Goal: Share content: Share content

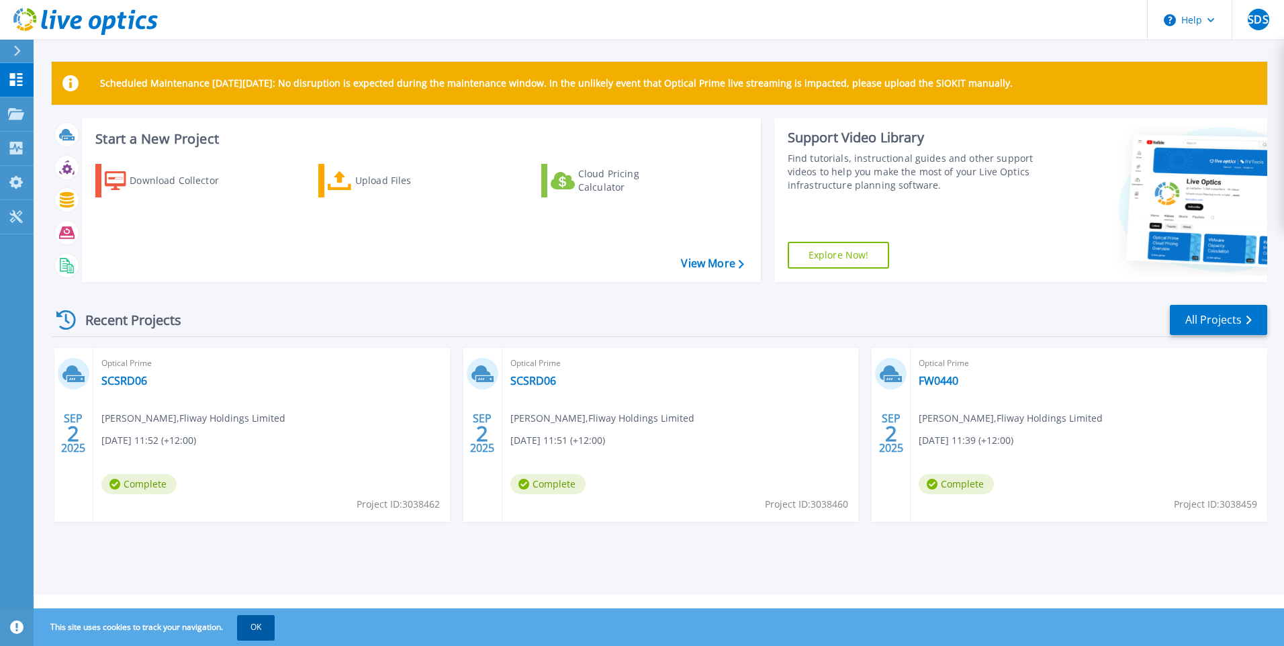
click at [260, 622] on button "OK" at bounding box center [256, 627] width 38 height 24
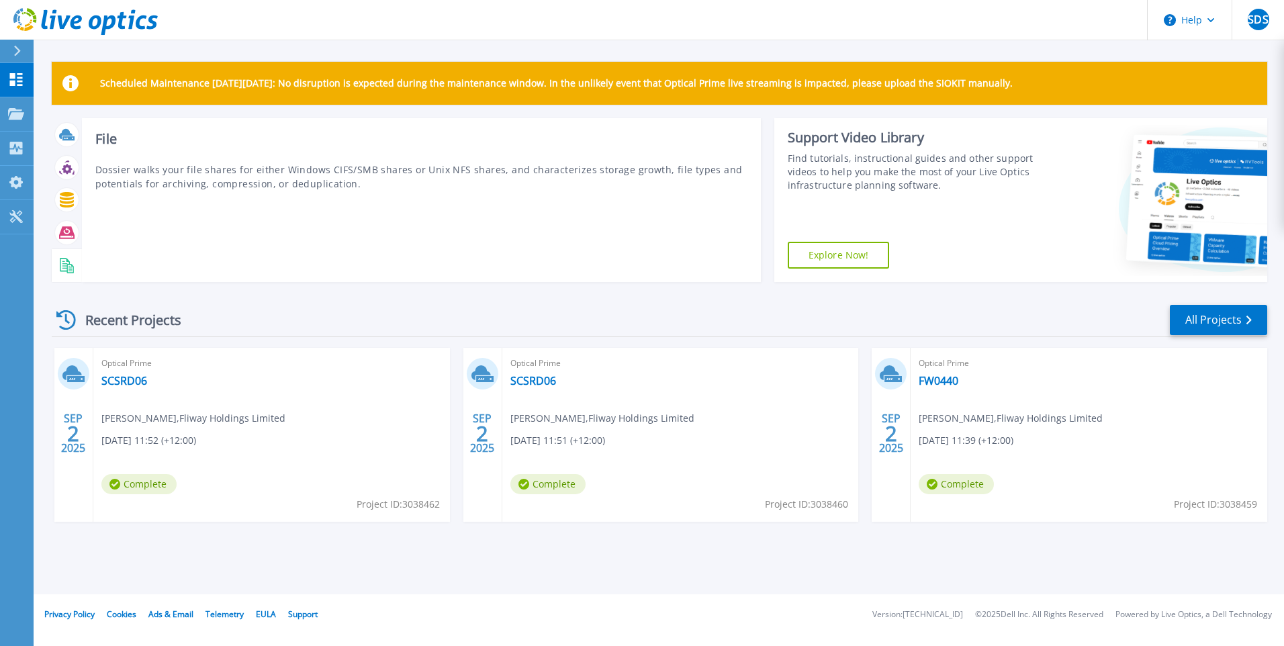
click at [67, 272] on icon at bounding box center [70, 268] width 7 height 9
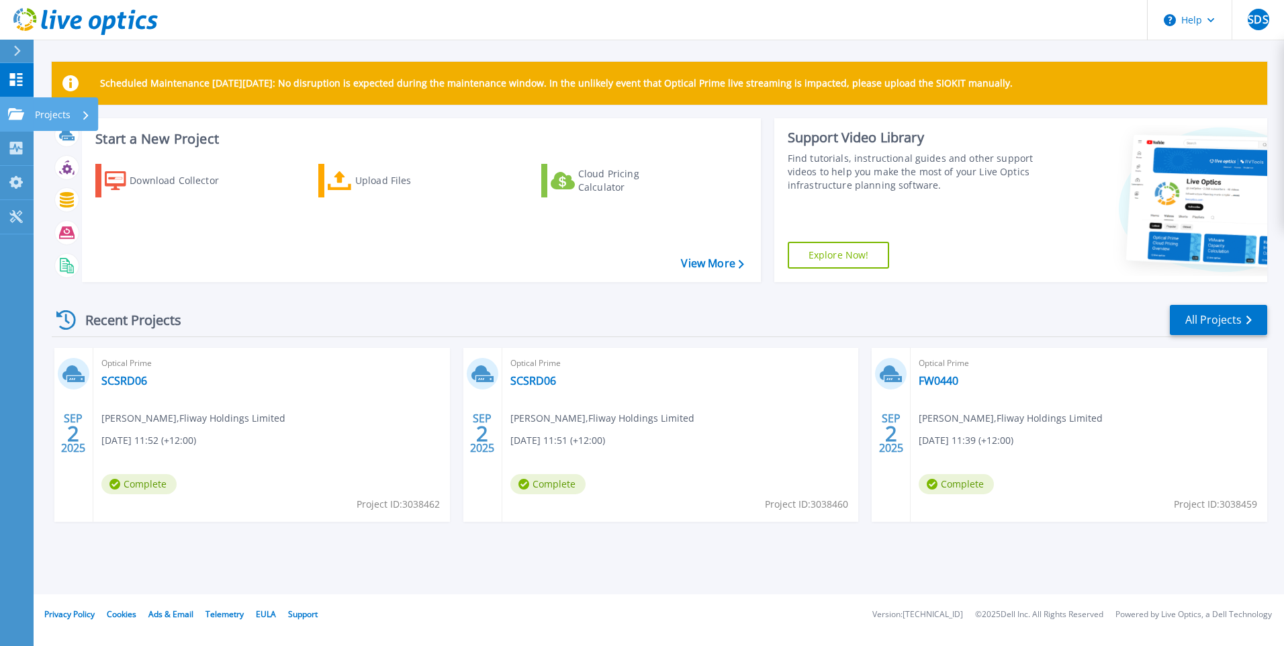
click at [19, 114] on icon at bounding box center [16, 113] width 16 height 11
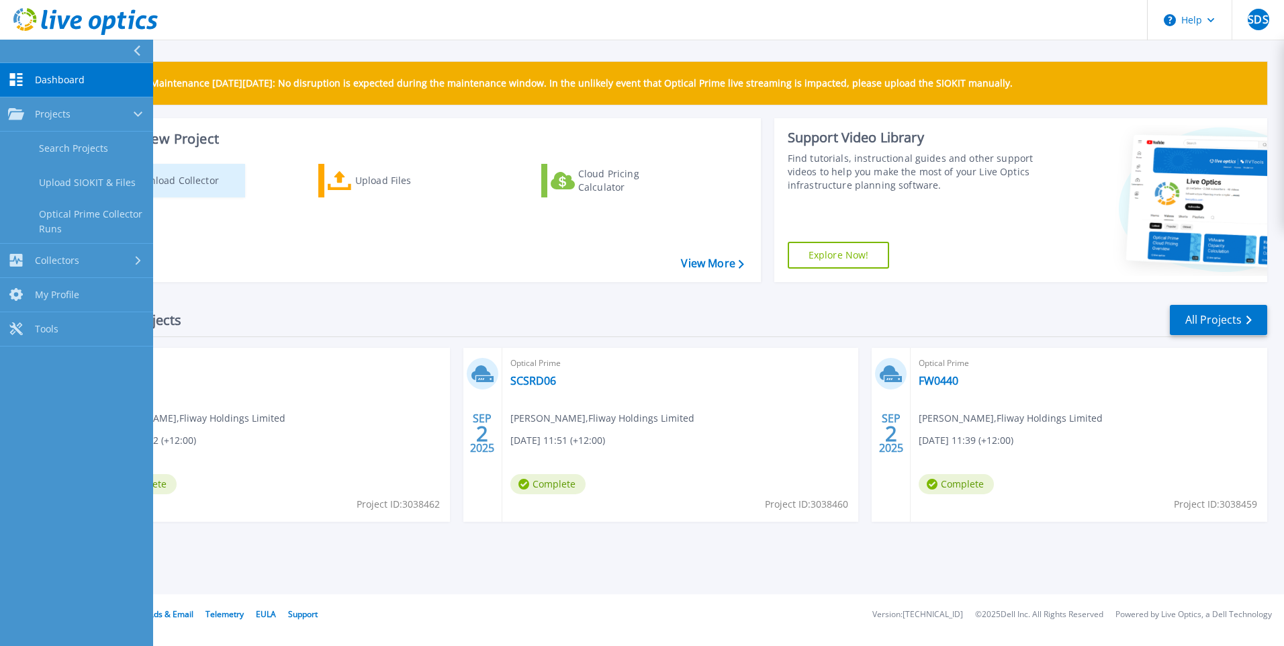
click at [192, 179] on div "Download Collector" at bounding box center [183, 180] width 107 height 27
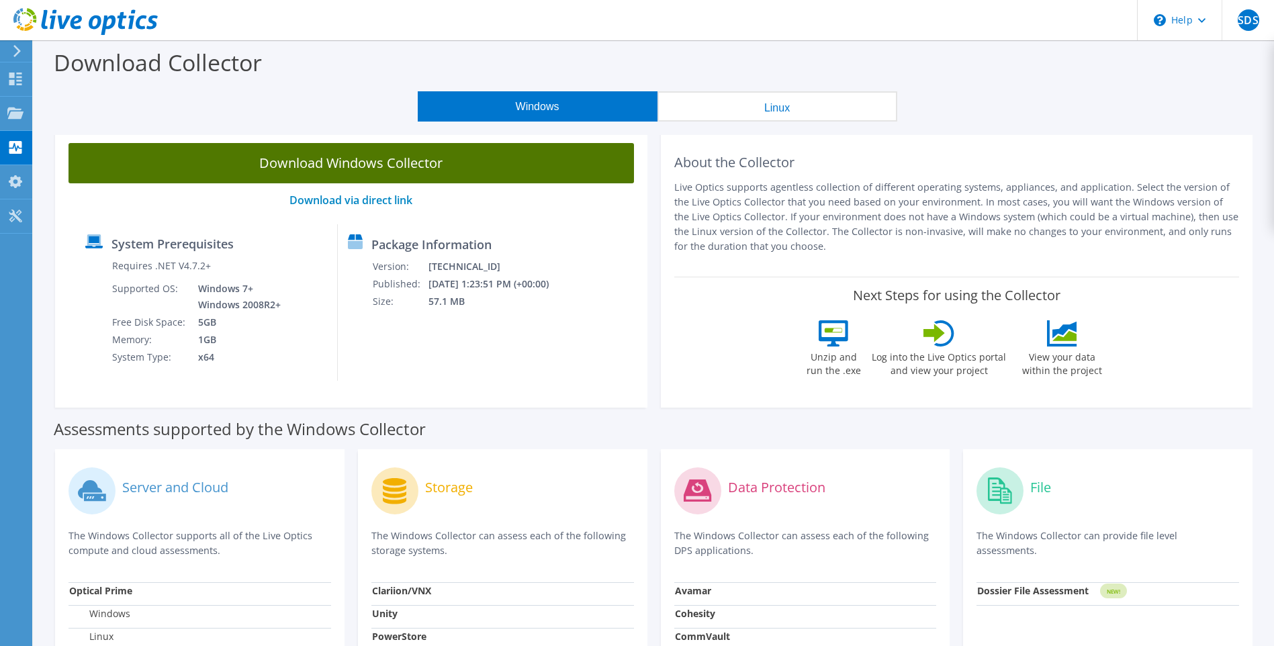
click at [362, 167] on link "Download Windows Collector" at bounding box center [352, 163] width 566 height 40
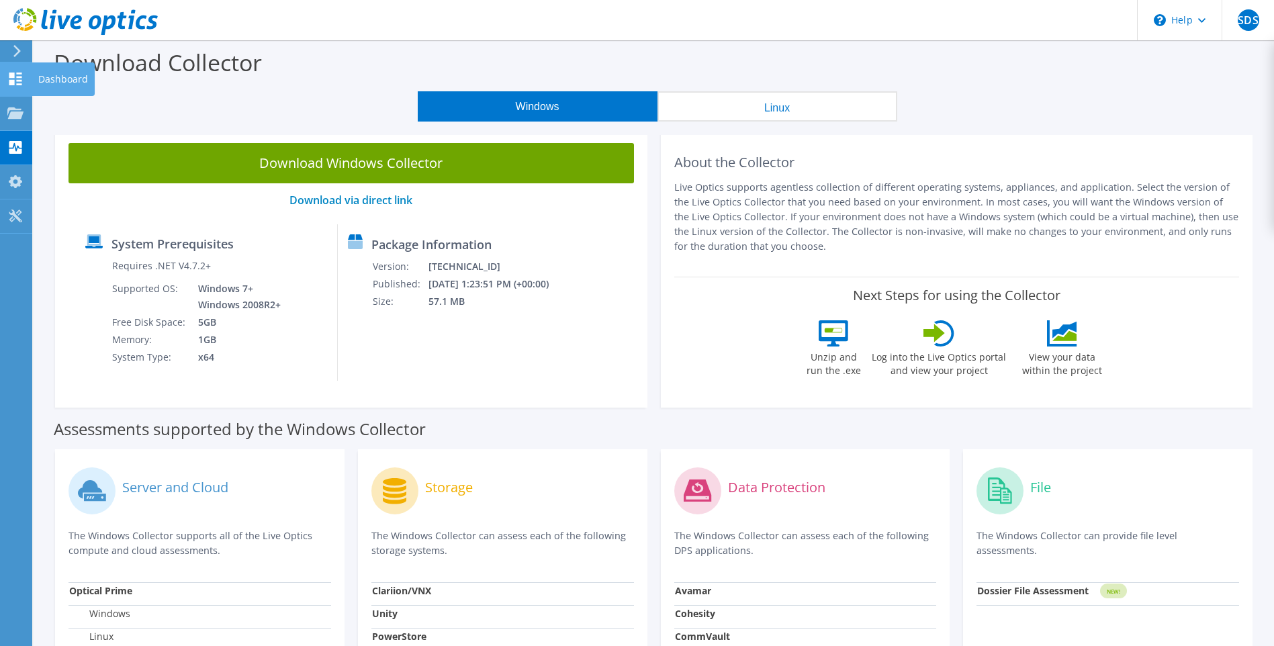
click at [20, 80] on use at bounding box center [15, 79] width 13 height 13
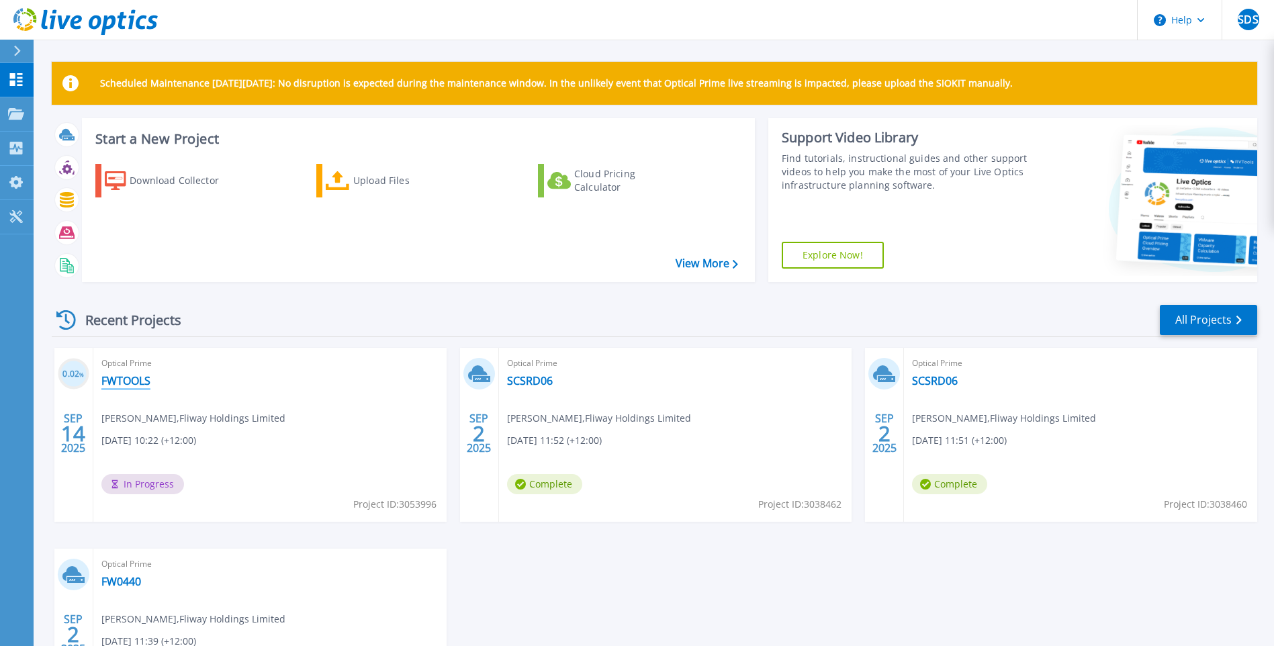
click at [123, 380] on link "FWTOOLS" at bounding box center [125, 380] width 49 height 13
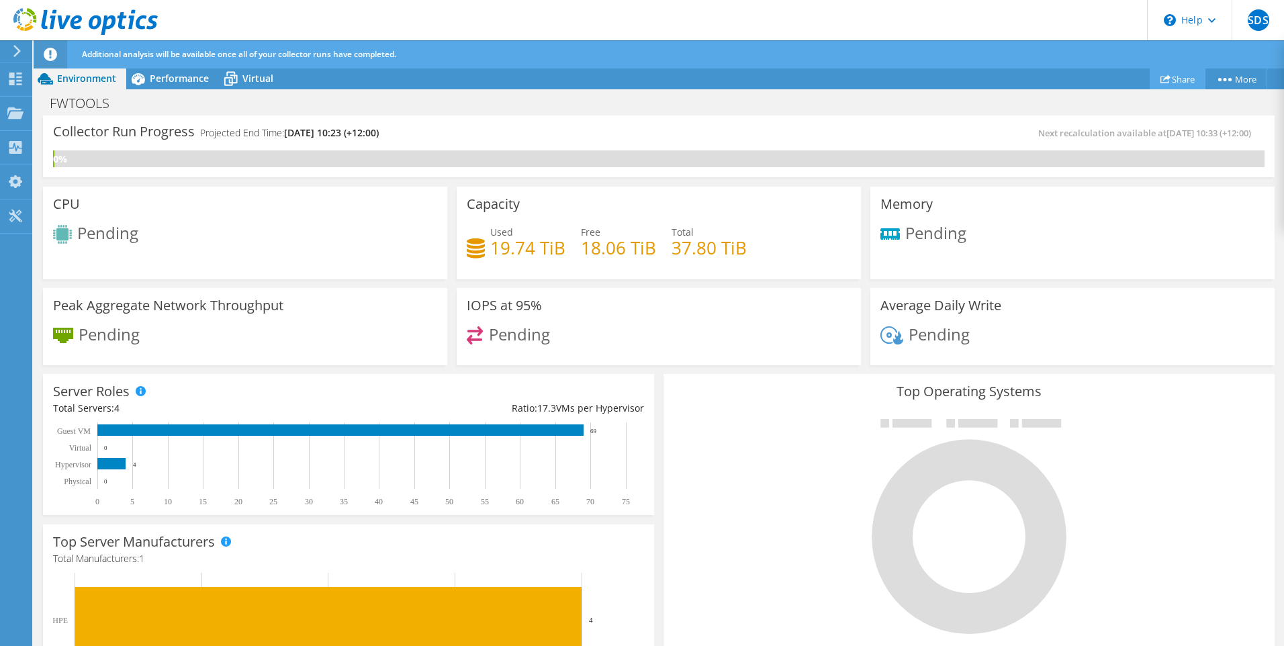
click at [1161, 77] on use at bounding box center [1166, 79] width 10 height 9
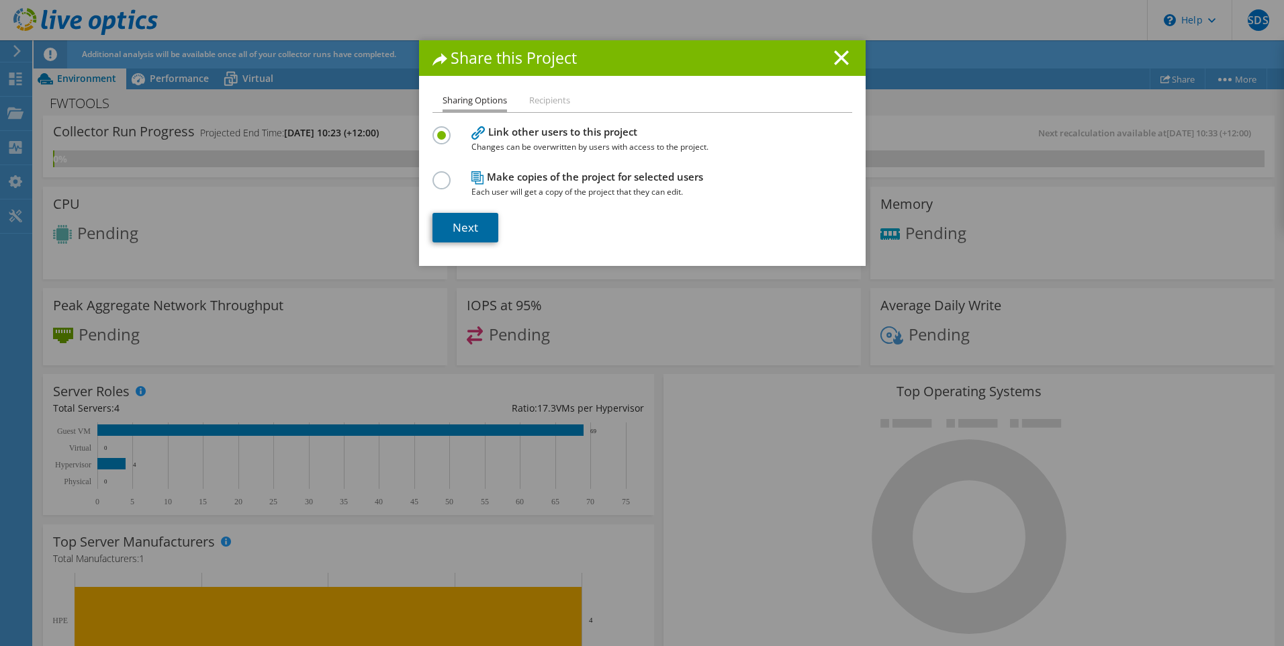
click at [458, 223] on link "Next" at bounding box center [466, 228] width 66 height 30
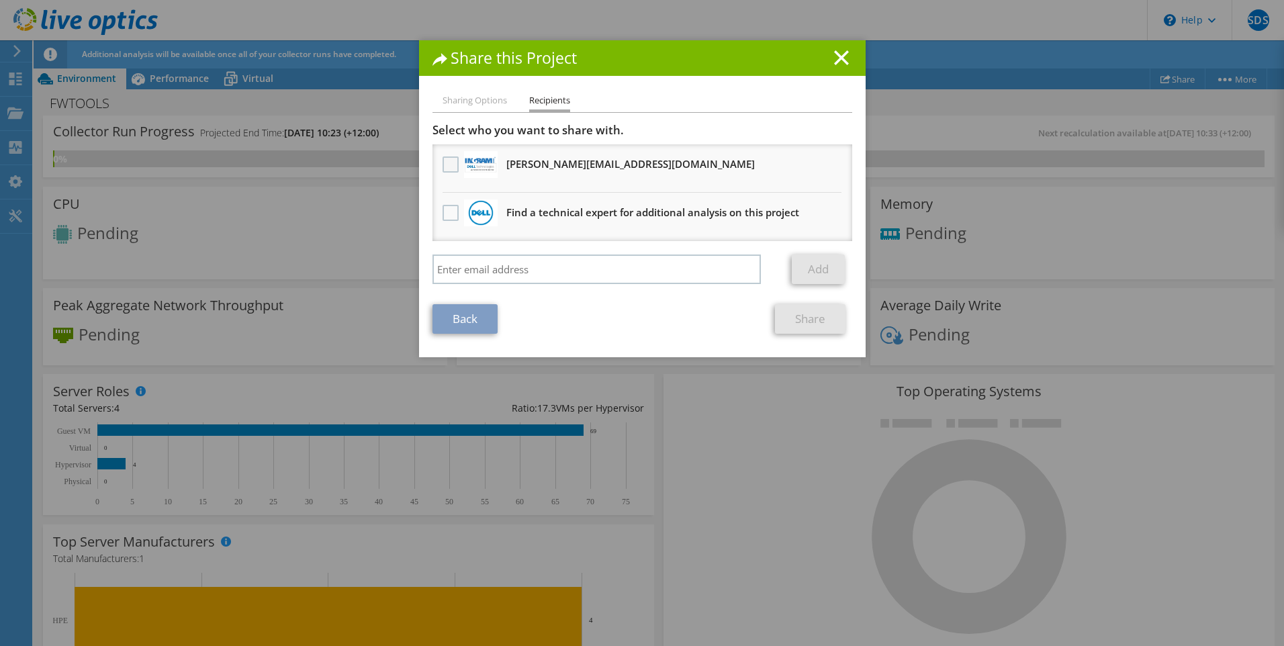
click at [443, 163] on label at bounding box center [452, 164] width 19 height 16
click at [0, 0] on input "checkbox" at bounding box center [0, 0] width 0 height 0
click at [811, 328] on link "Share" at bounding box center [810, 319] width 71 height 30
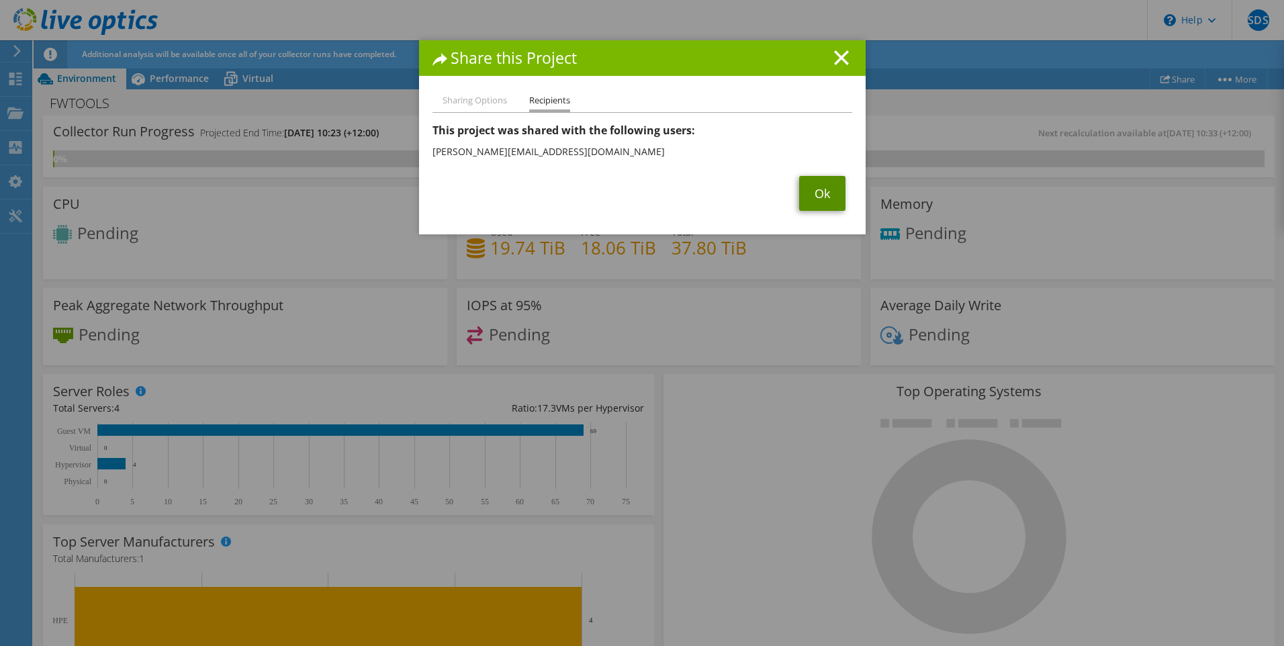
click at [816, 190] on link "Ok" at bounding box center [822, 193] width 46 height 35
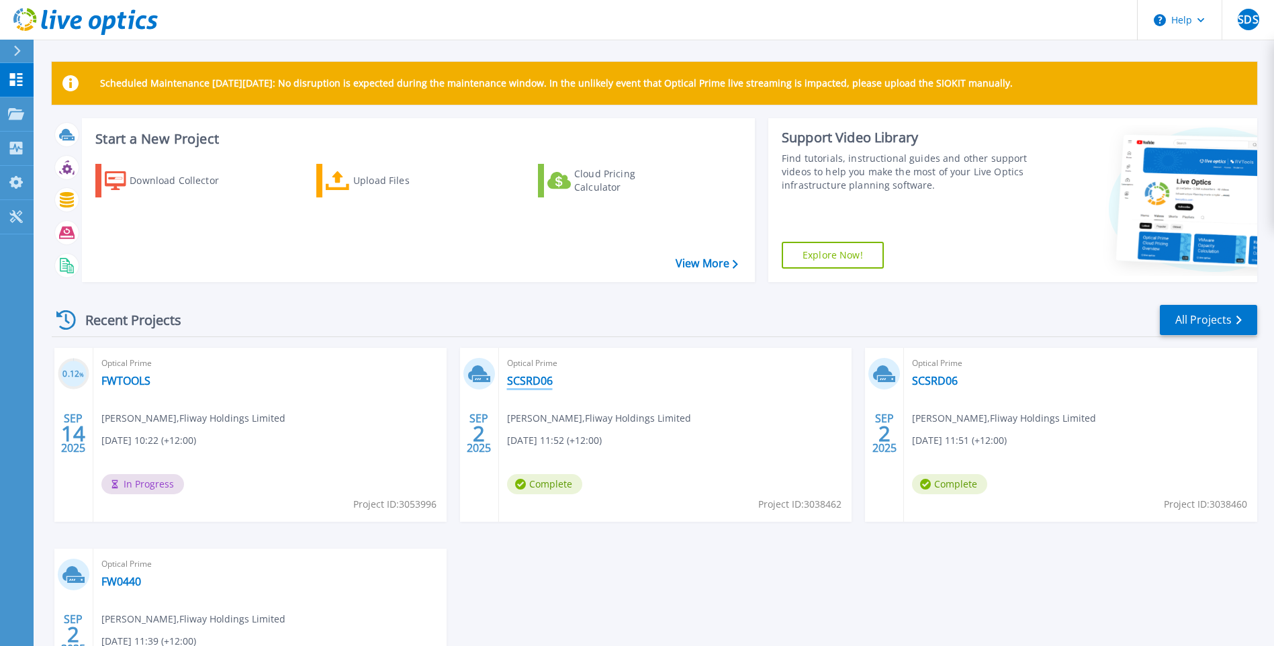
click at [529, 383] on link "SCSRD06" at bounding box center [530, 380] width 46 height 13
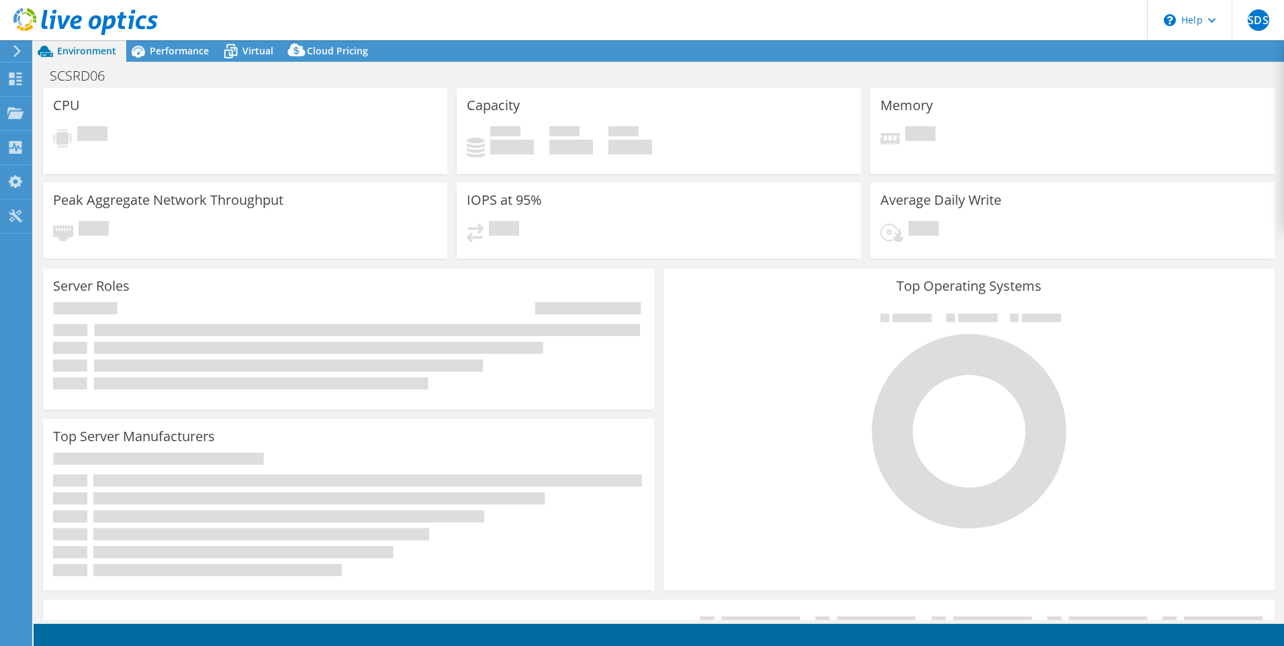
select select "USD"
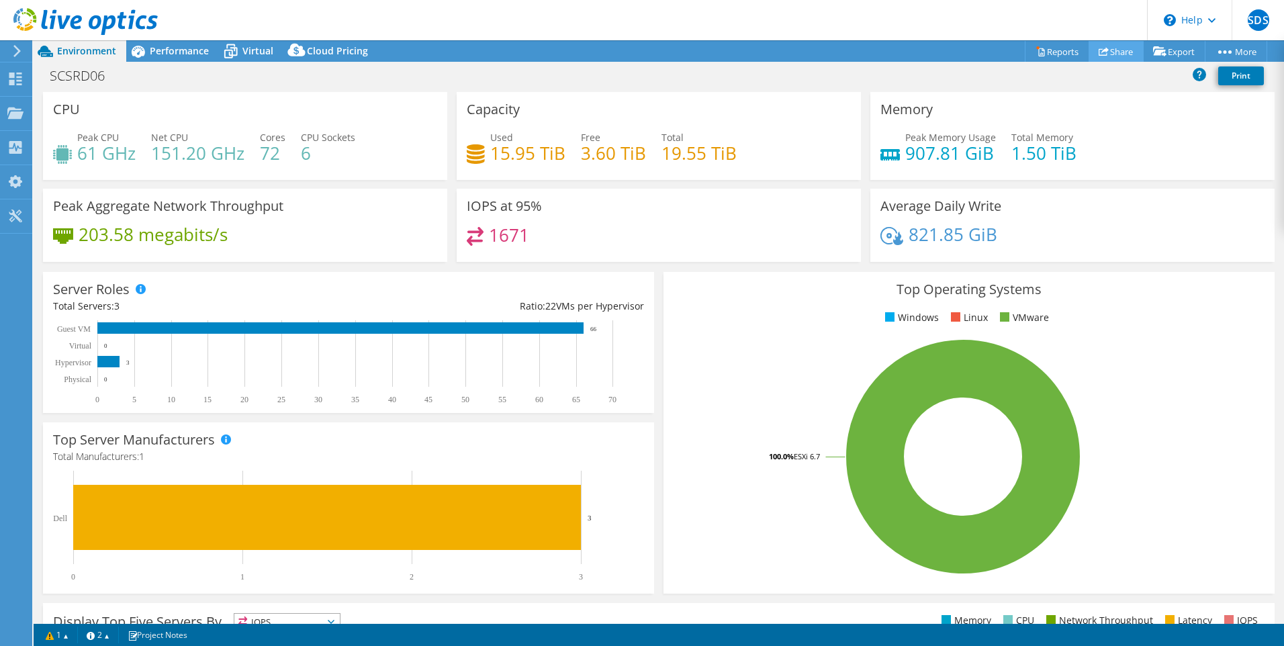
click at [1104, 52] on link "Share" at bounding box center [1116, 51] width 55 height 21
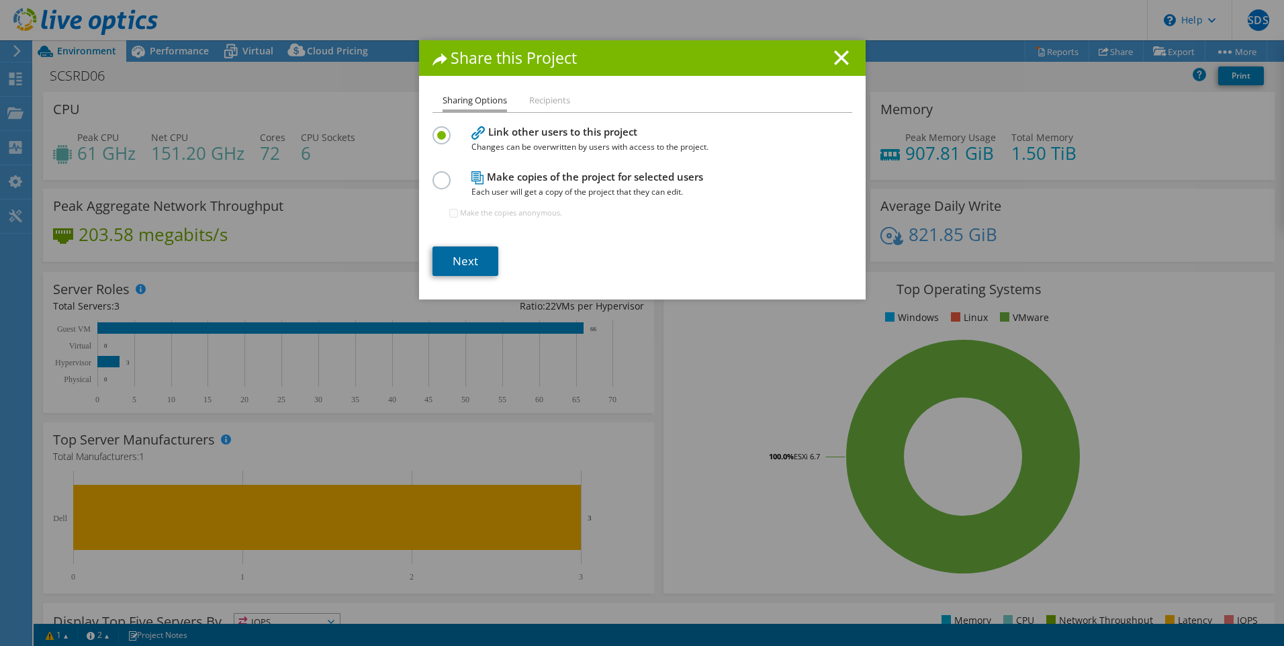
click at [457, 267] on link "Next" at bounding box center [466, 261] width 66 height 30
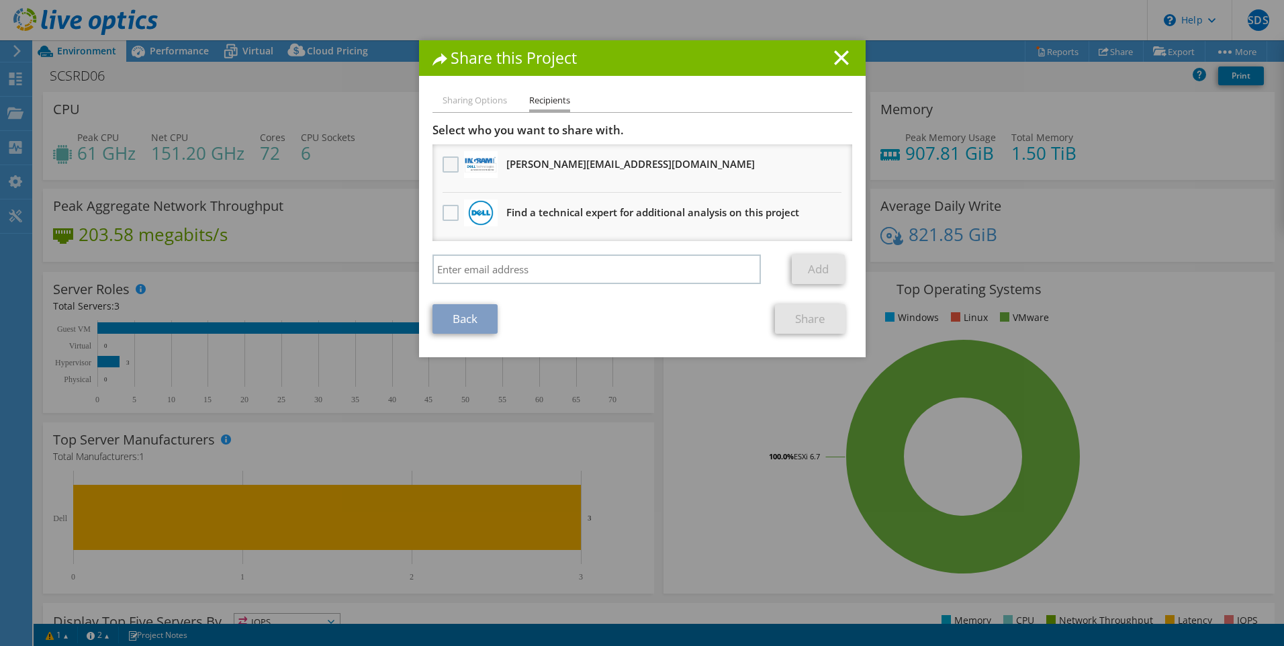
click at [444, 159] on label at bounding box center [452, 164] width 19 height 16
click at [0, 0] on input "checkbox" at bounding box center [0, 0] width 0 height 0
click at [812, 322] on link "Share" at bounding box center [810, 319] width 71 height 30
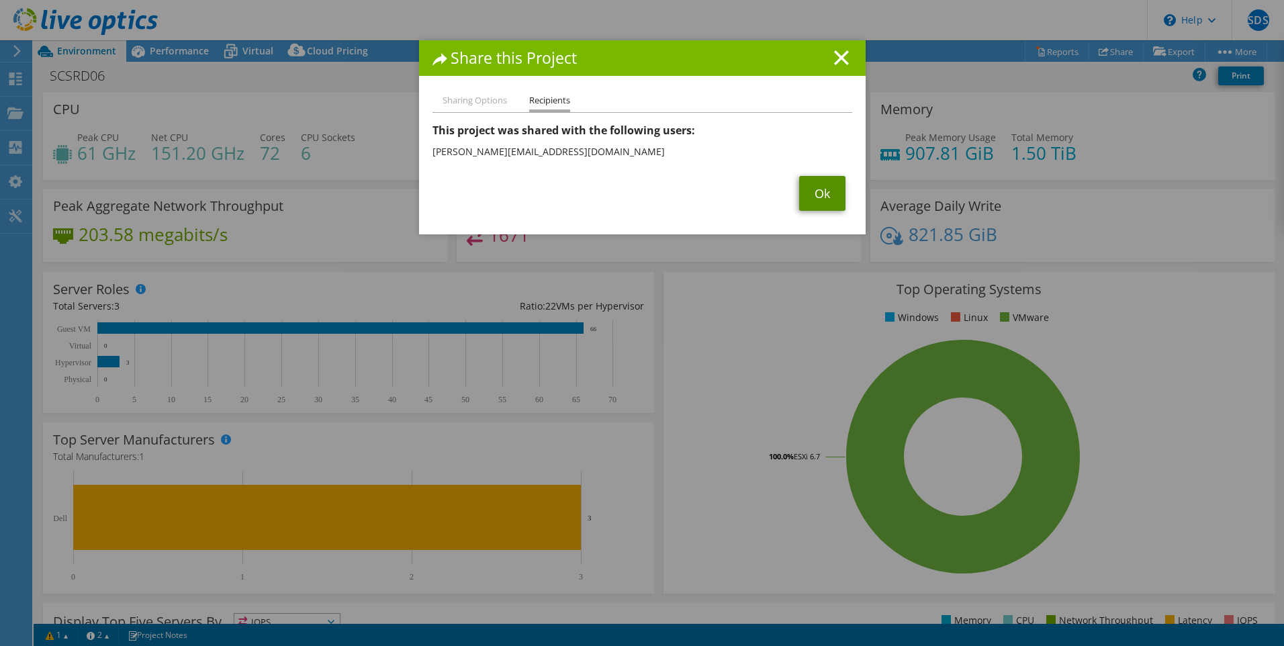
click at [820, 192] on link "Ok" at bounding box center [822, 193] width 46 height 35
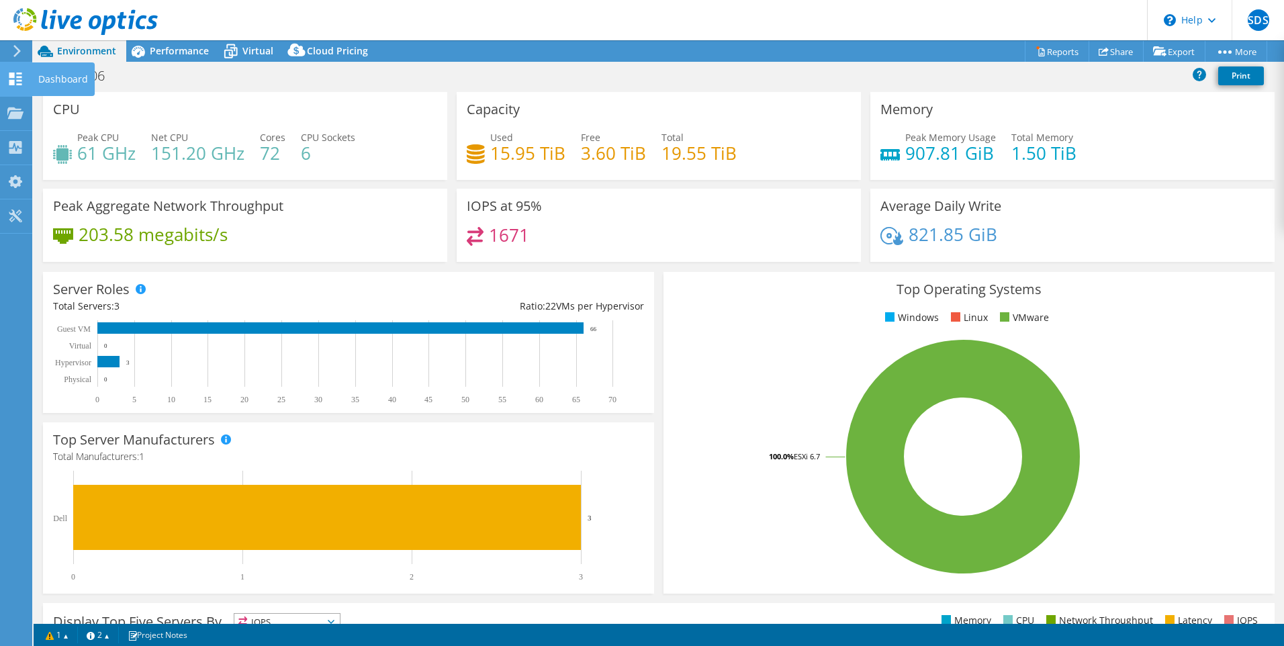
click at [13, 73] on icon at bounding box center [15, 79] width 16 height 13
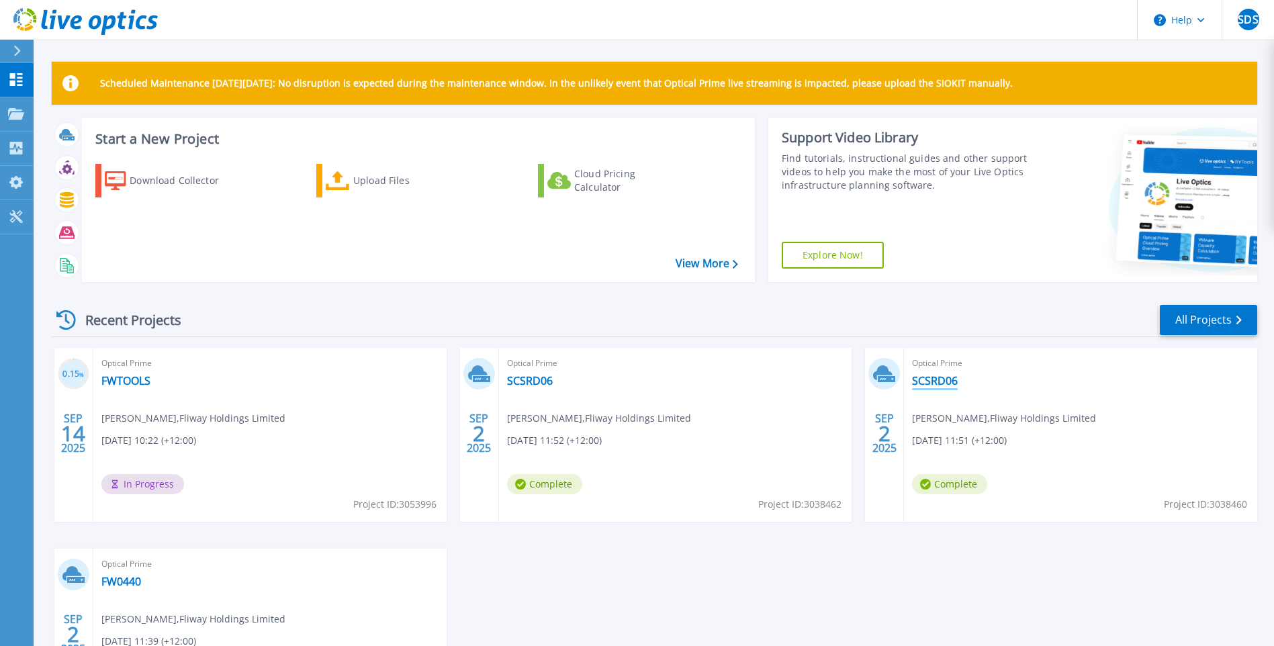
click at [934, 384] on link "SCSRD06" at bounding box center [935, 380] width 46 height 13
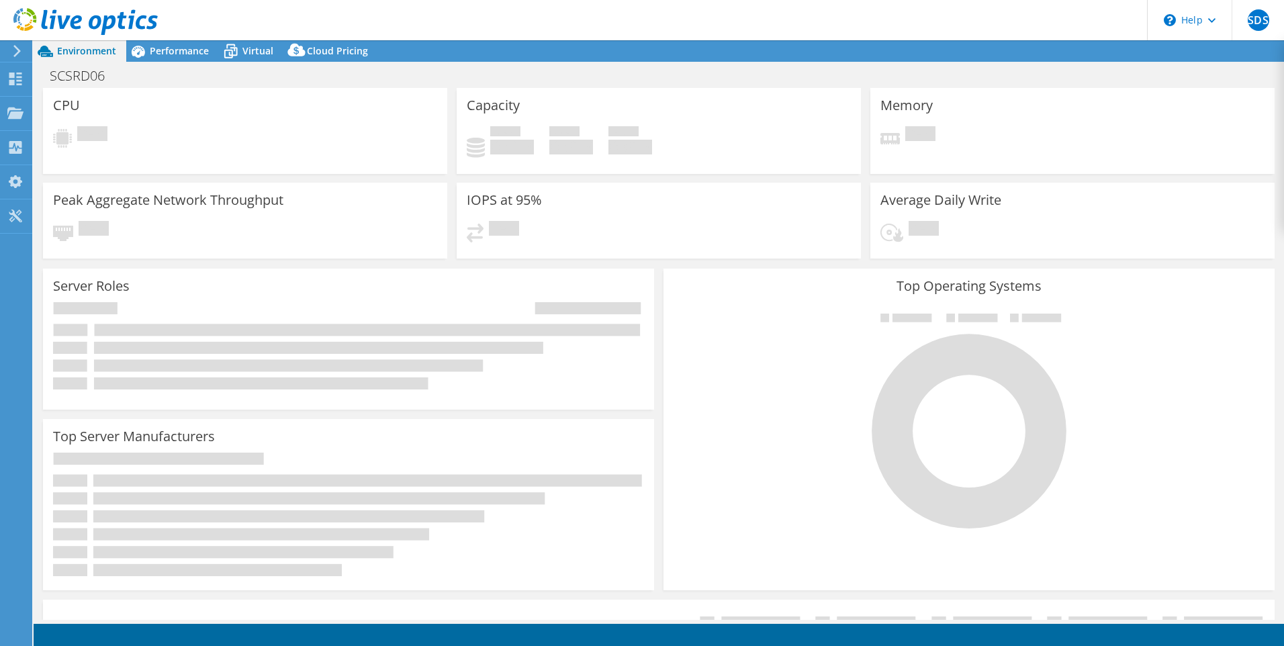
select select "USD"
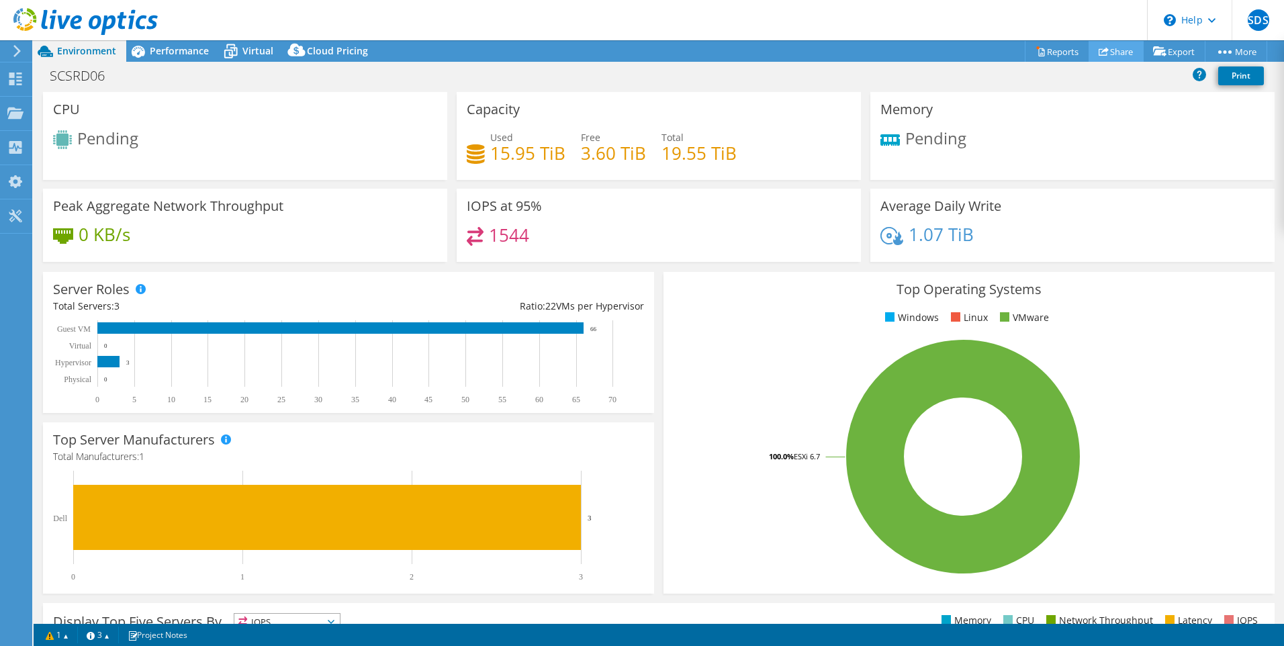
click at [1118, 55] on link "Share" at bounding box center [1116, 51] width 55 height 21
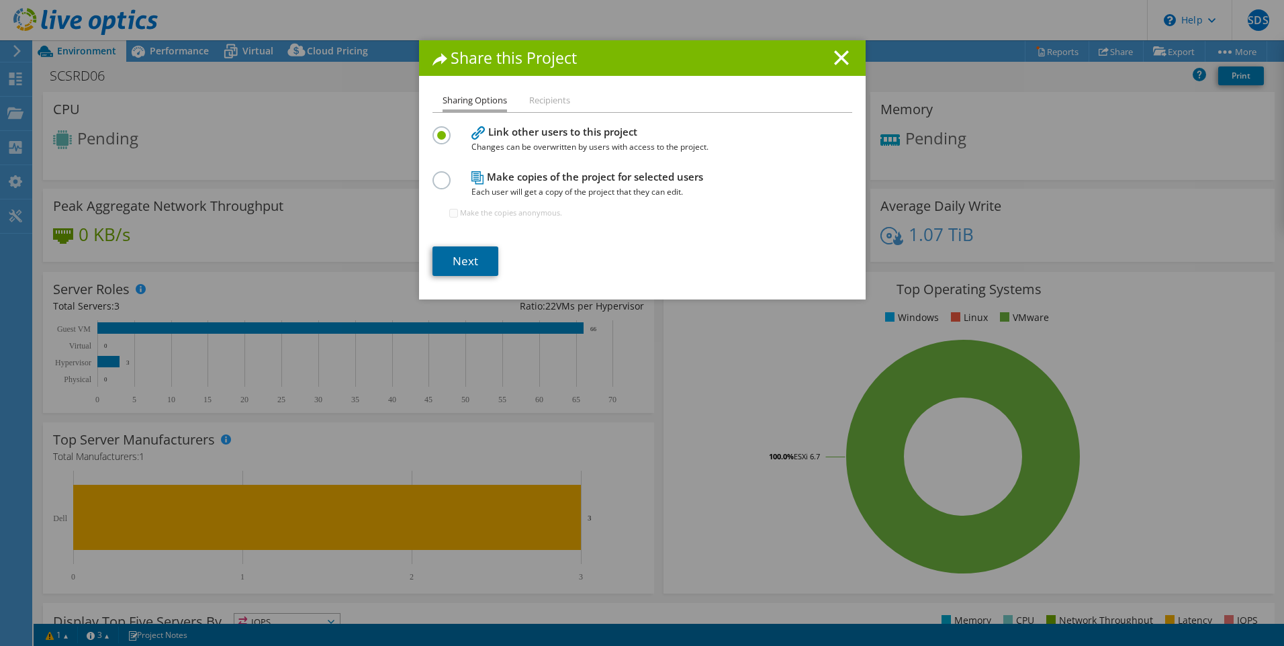
click at [474, 256] on link "Next" at bounding box center [466, 261] width 66 height 30
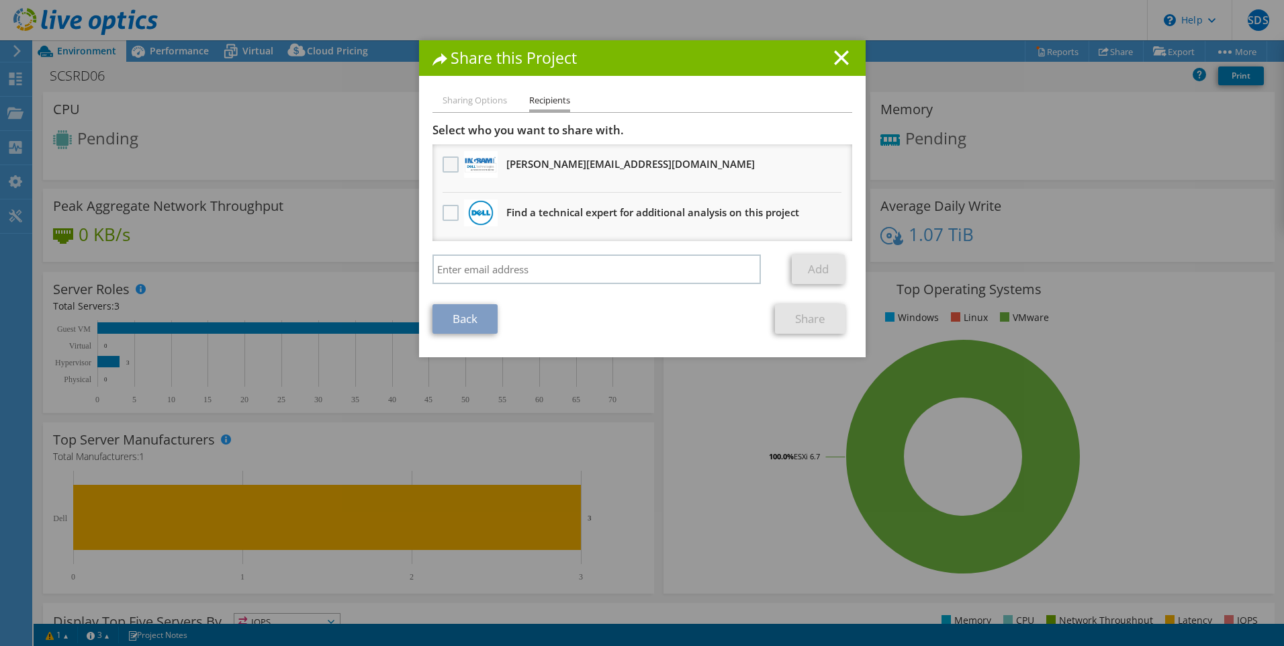
click at [443, 163] on label at bounding box center [452, 164] width 19 height 16
click at [0, 0] on input "checkbox" at bounding box center [0, 0] width 0 height 0
click at [809, 325] on link "Share" at bounding box center [810, 319] width 71 height 30
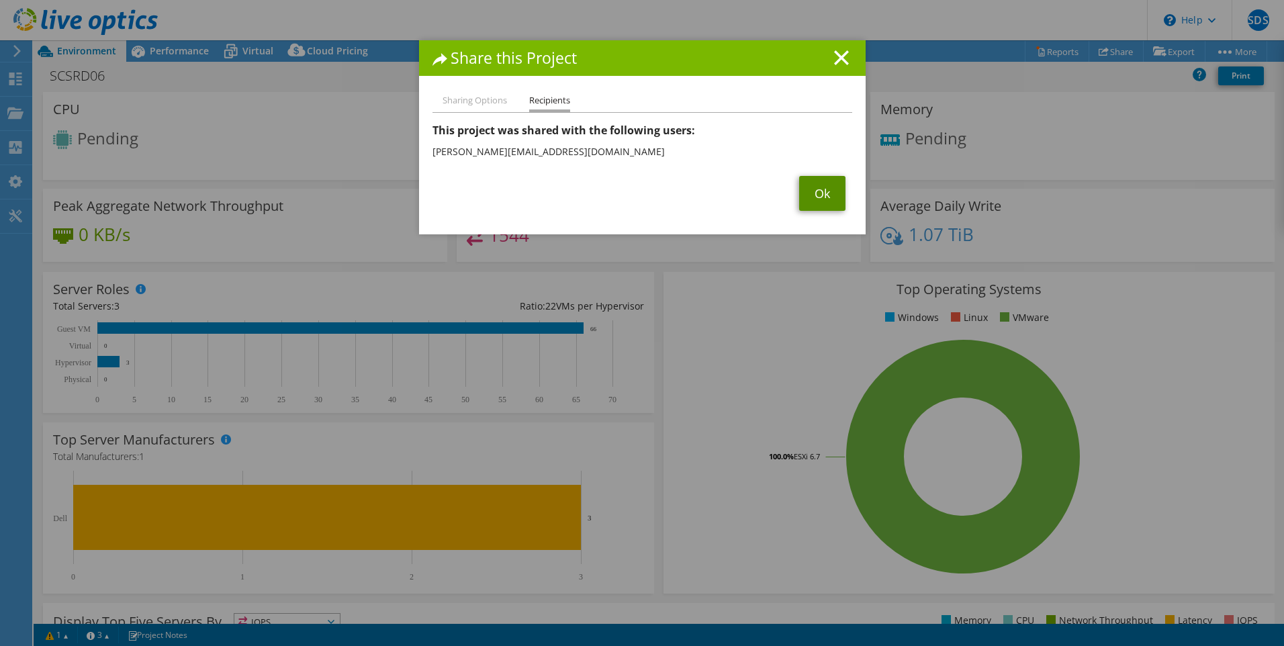
click at [818, 195] on link "Ok" at bounding box center [822, 193] width 46 height 35
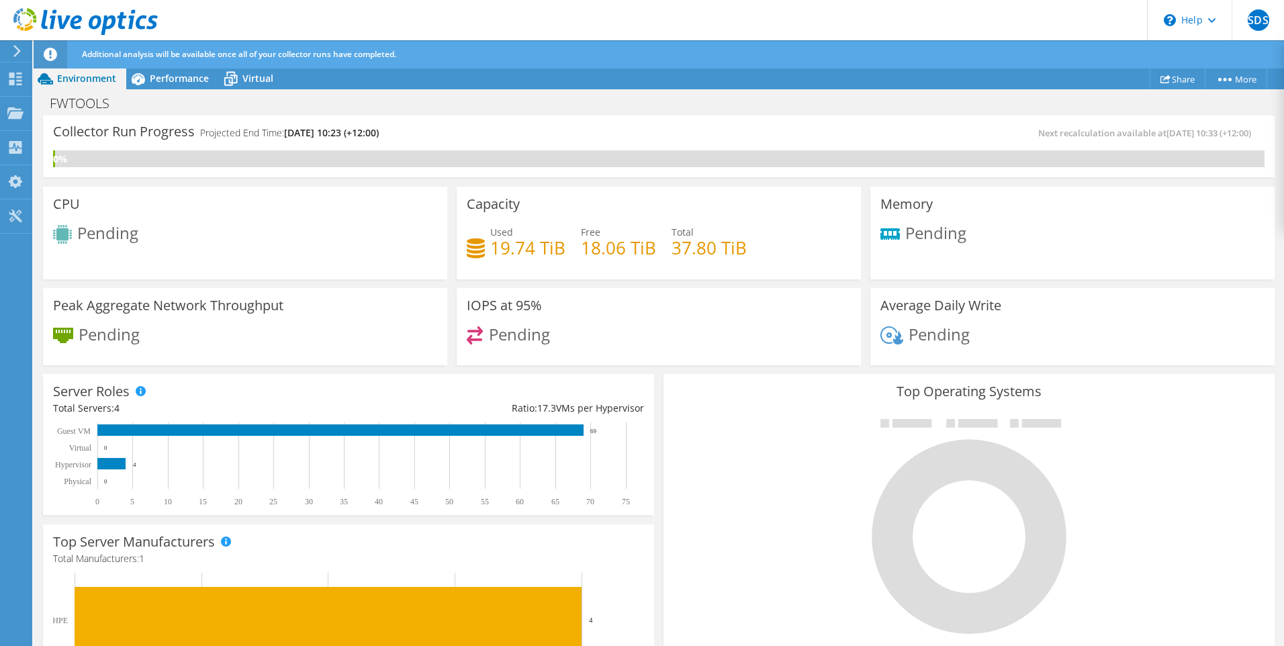
scroll to position [201, 0]
